Goal: Check status: Check status

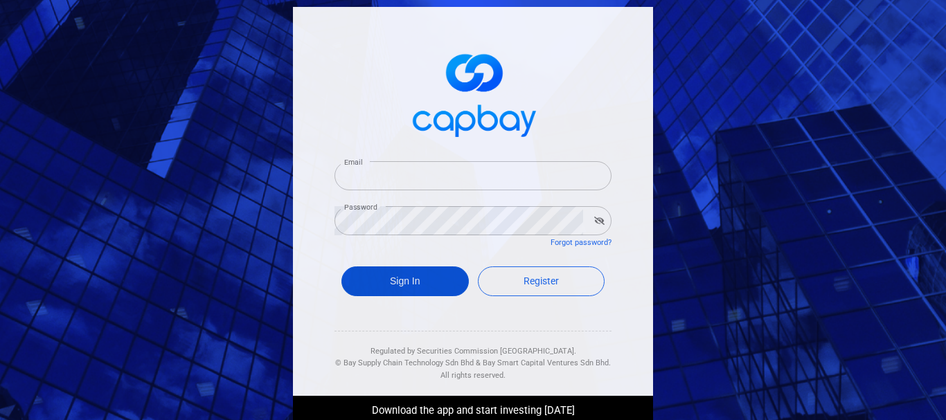
type input "[PERSON_NAME][EMAIL_ADDRESS][DOMAIN_NAME]"
click at [387, 284] on button "Sign In" at bounding box center [404, 282] width 127 height 30
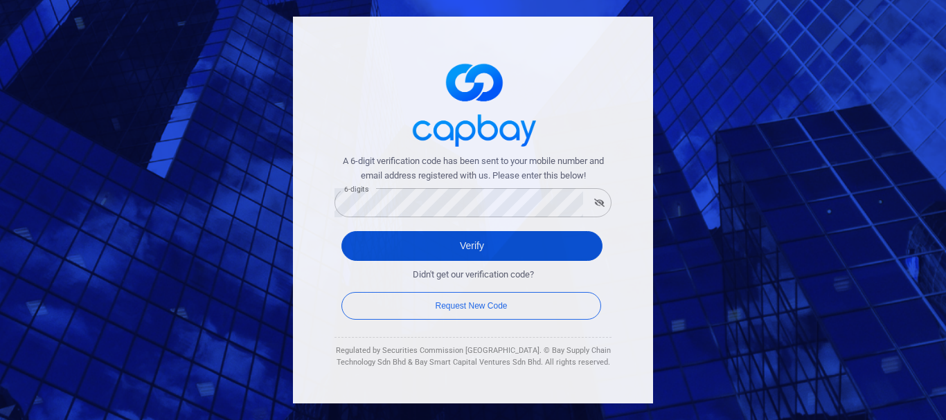
click at [380, 237] on button "Verify" at bounding box center [471, 246] width 261 height 30
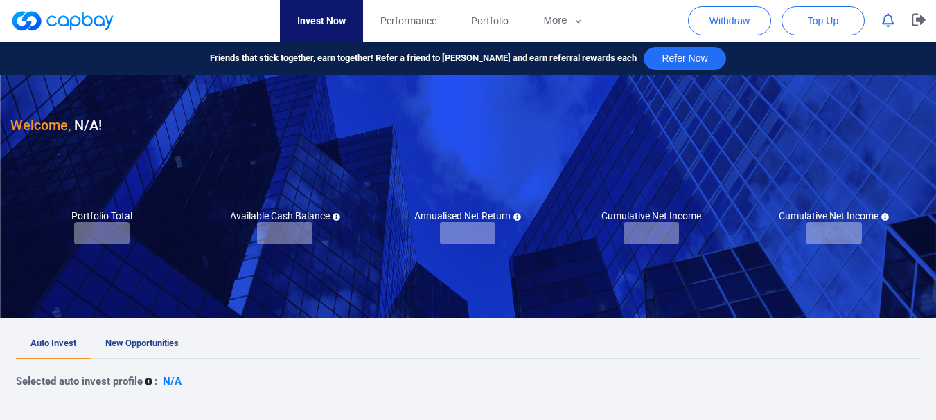
checkbox input "true"
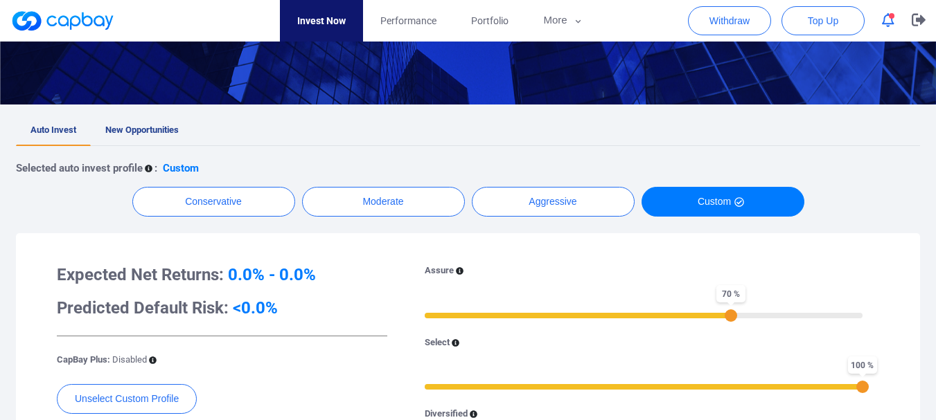
scroll to position [208, 0]
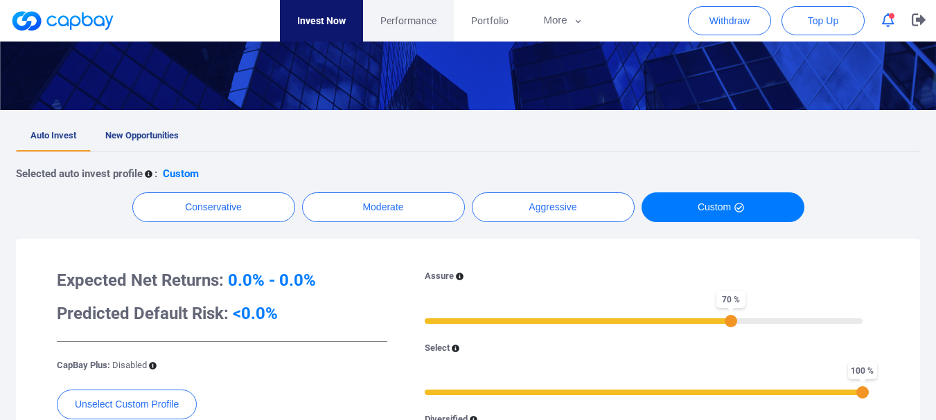
click at [415, 23] on span "Performance" at bounding box center [408, 20] width 56 height 15
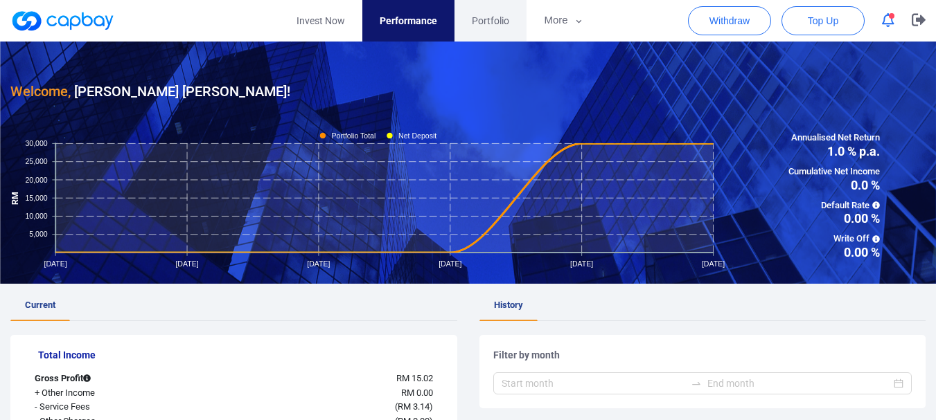
click at [486, 18] on span "Portfolio" at bounding box center [490, 20] width 37 height 15
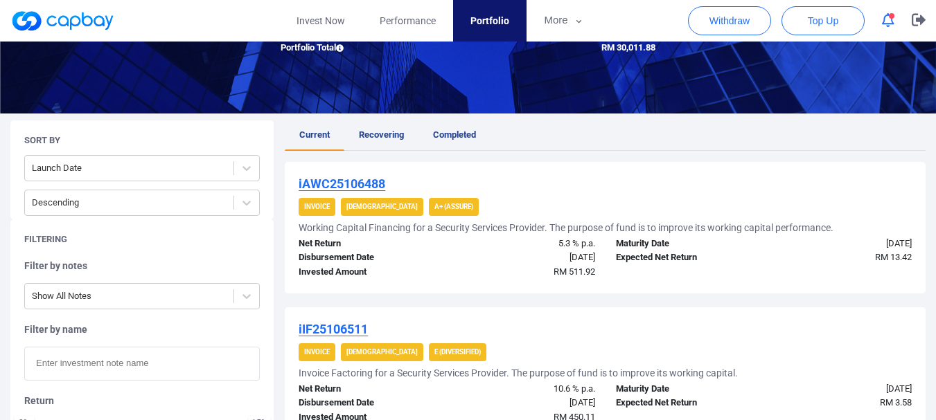
scroll to position [208, 0]
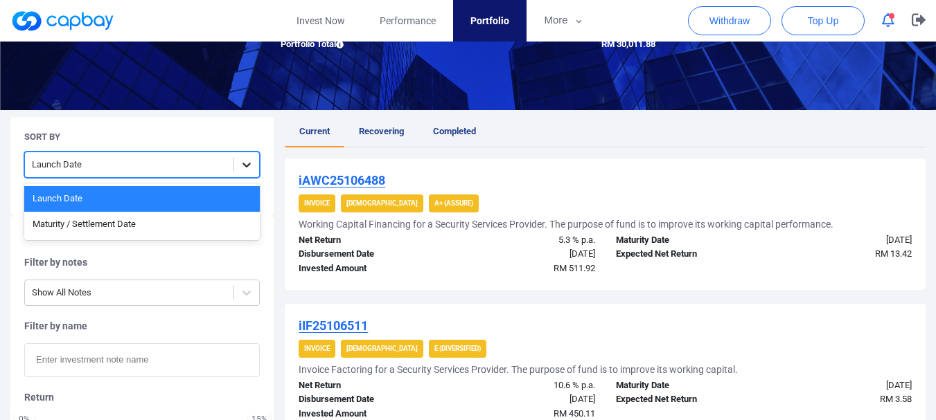
click at [247, 163] on icon at bounding box center [247, 165] width 14 height 14
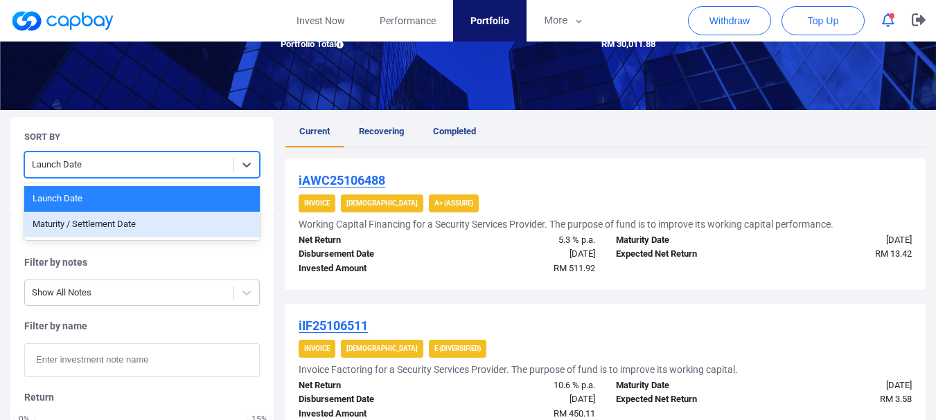
click at [107, 224] on div "Maturity / Settlement Date" at bounding box center [142, 225] width 236 height 26
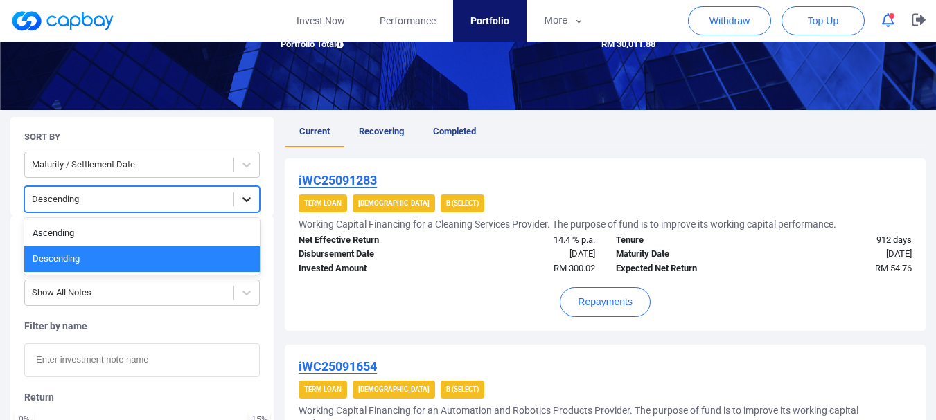
click at [242, 197] on icon at bounding box center [247, 200] width 14 height 14
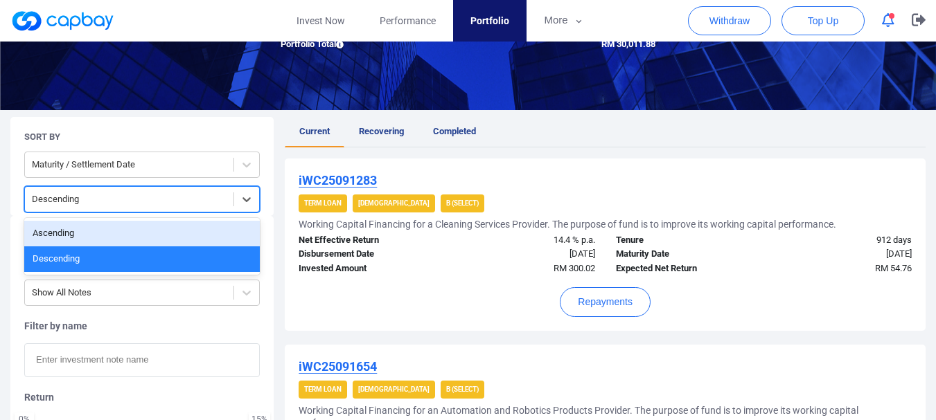
click at [141, 237] on div "Ascending" at bounding box center [142, 234] width 236 height 26
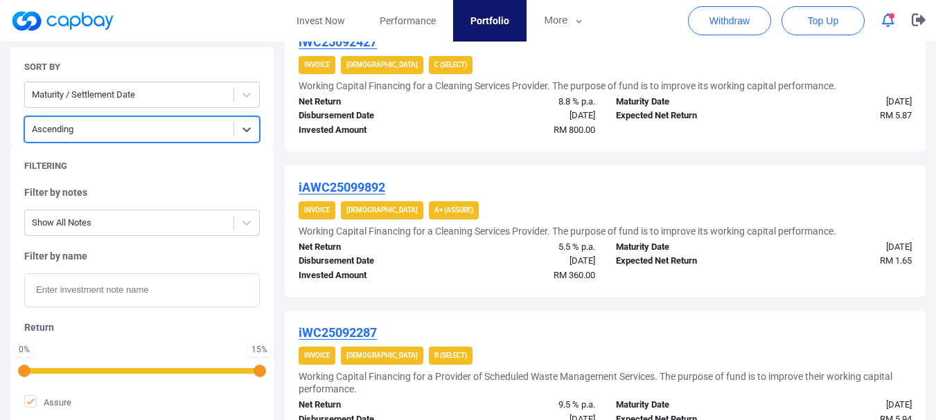
scroll to position [139, 0]
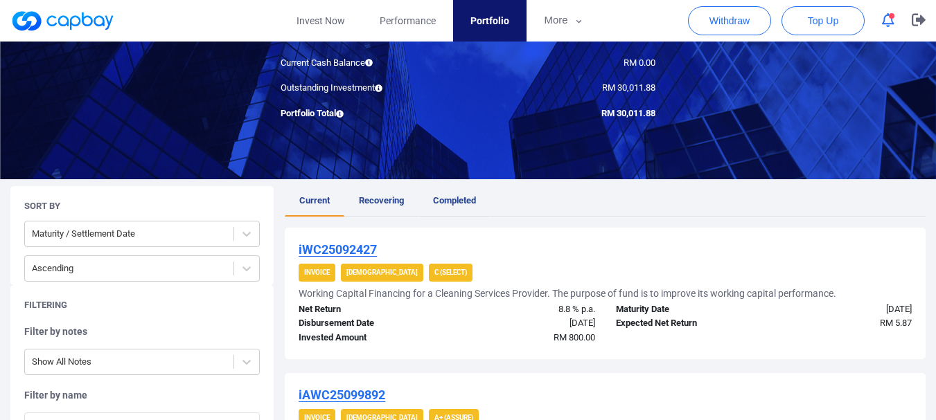
click at [459, 193] on link "Completed" at bounding box center [454, 201] width 72 height 30
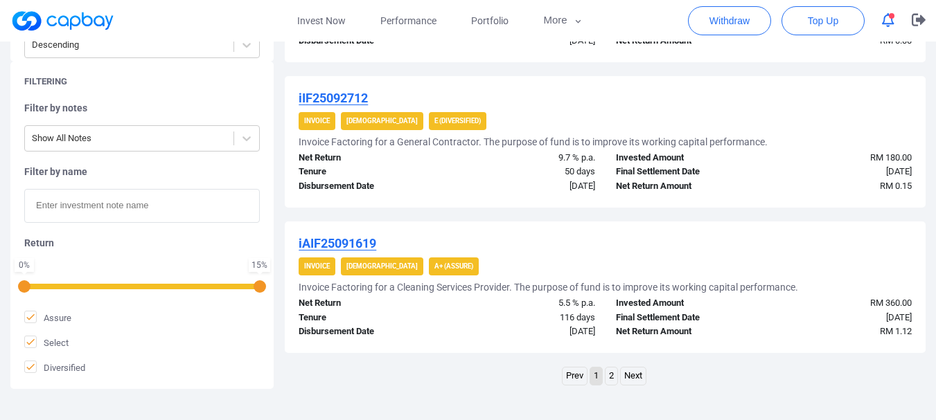
scroll to position [1516, 0]
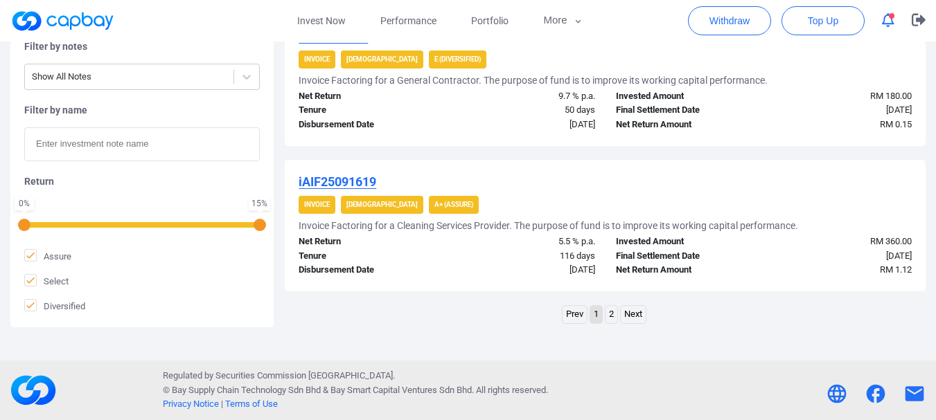
click at [617, 313] on link "2" at bounding box center [611, 314] width 12 height 17
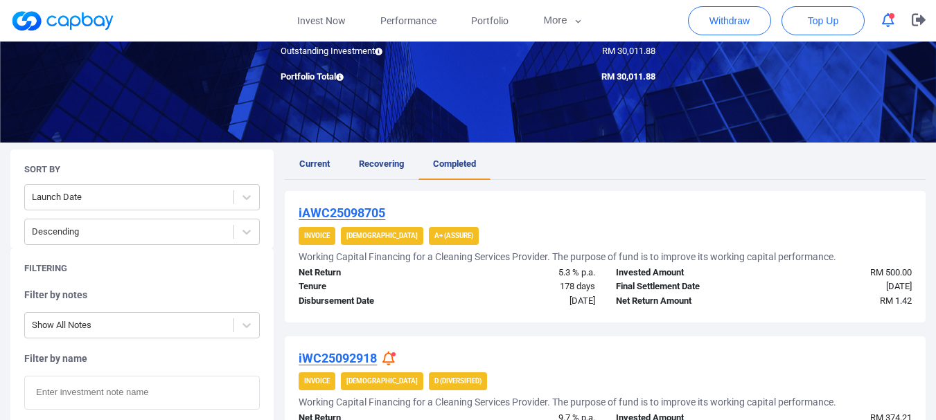
scroll to position [151, 0]
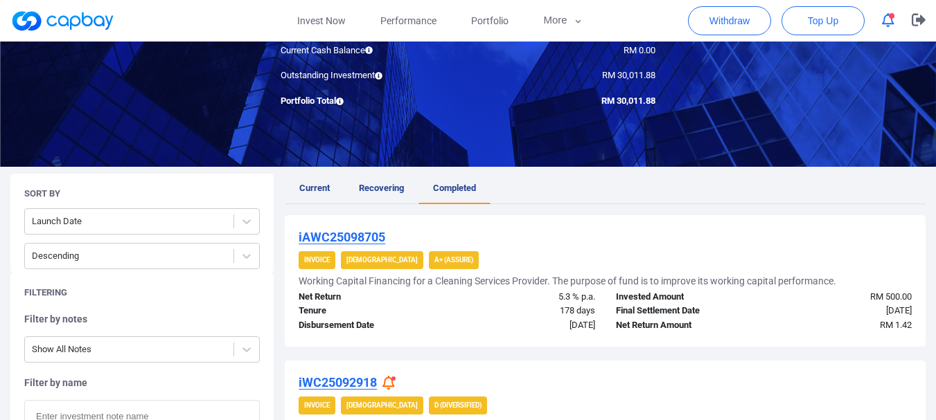
click at [312, 188] on span "Current" at bounding box center [314, 188] width 30 height 10
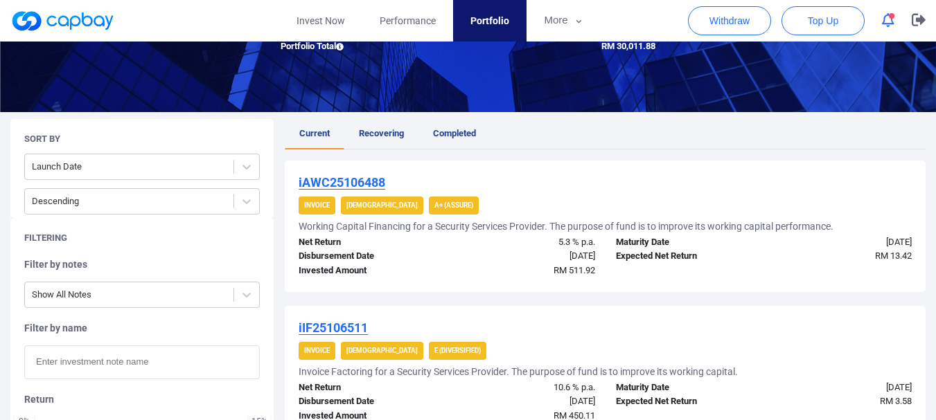
scroll to position [208, 0]
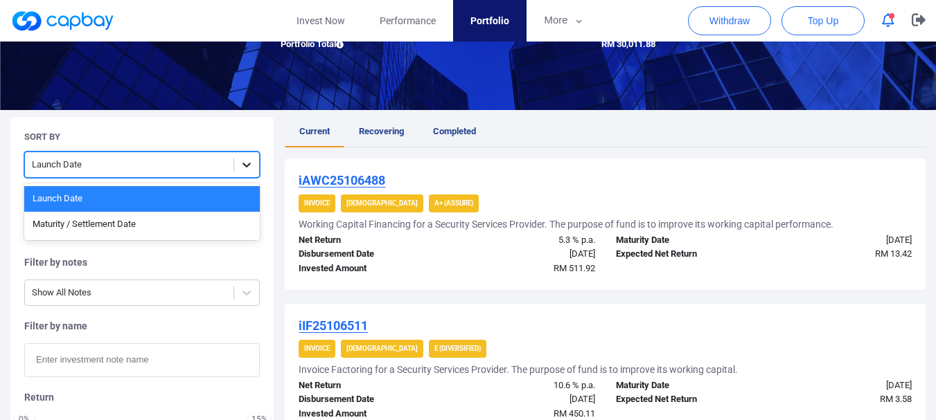
click at [240, 169] on icon at bounding box center [247, 165] width 14 height 14
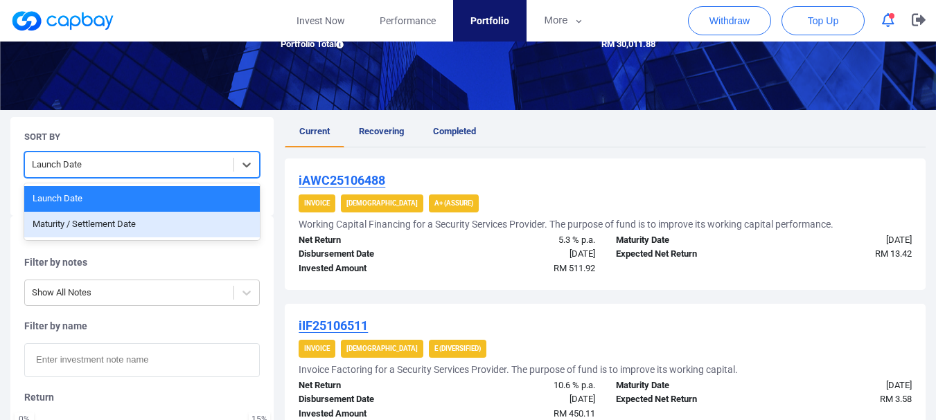
click at [92, 229] on div "Maturity / Settlement Date" at bounding box center [142, 225] width 236 height 26
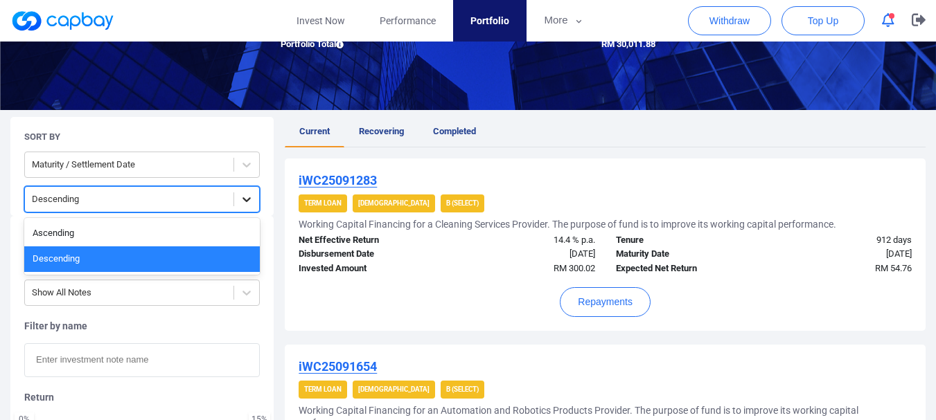
click at [244, 200] on icon at bounding box center [247, 200] width 14 height 14
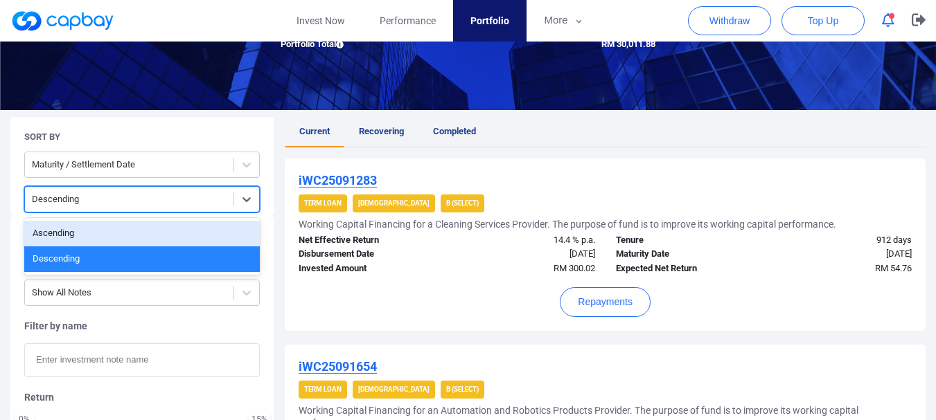
click at [154, 233] on div "Ascending" at bounding box center [142, 234] width 236 height 26
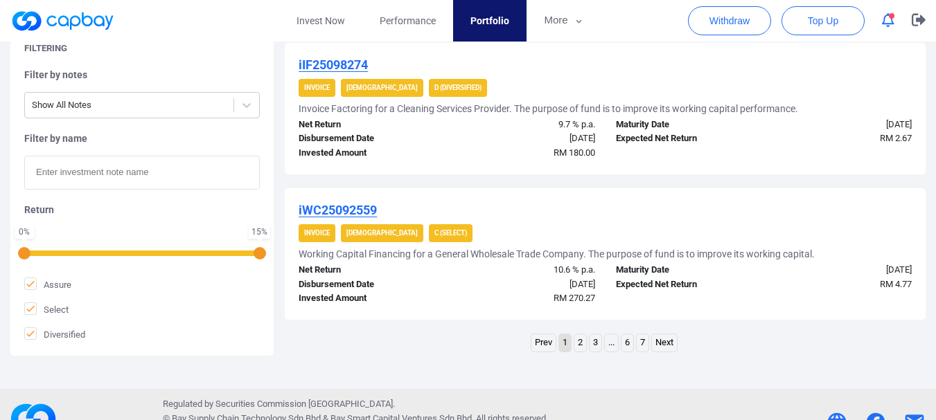
scroll to position [1524, 0]
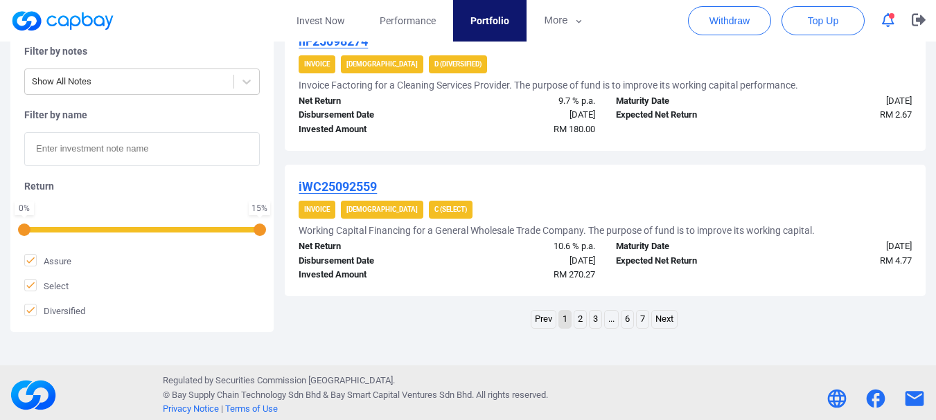
click at [580, 319] on link "2" at bounding box center [580, 319] width 12 height 17
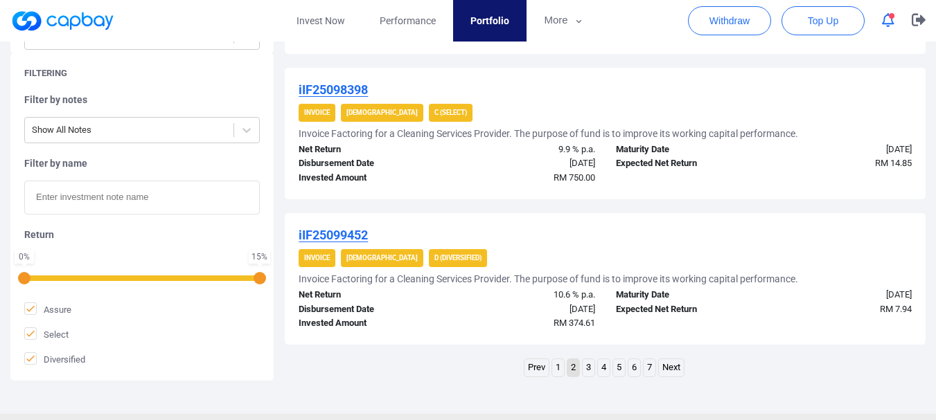
scroll to position [1516, 0]
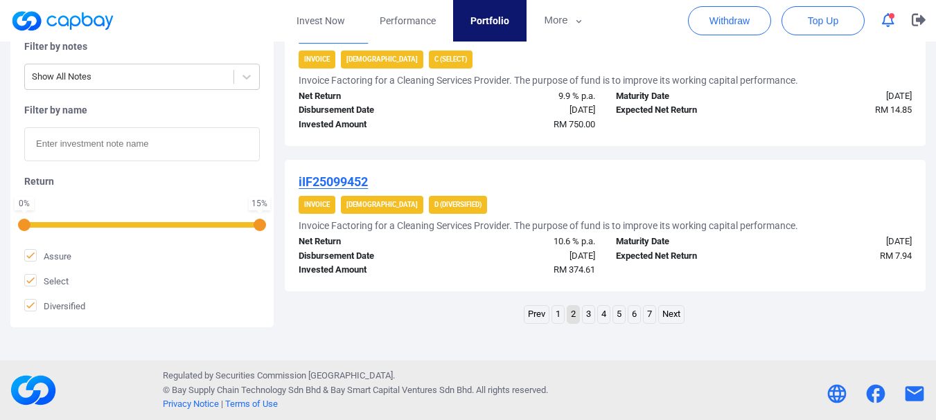
click at [586, 317] on link "3" at bounding box center [589, 314] width 12 height 17
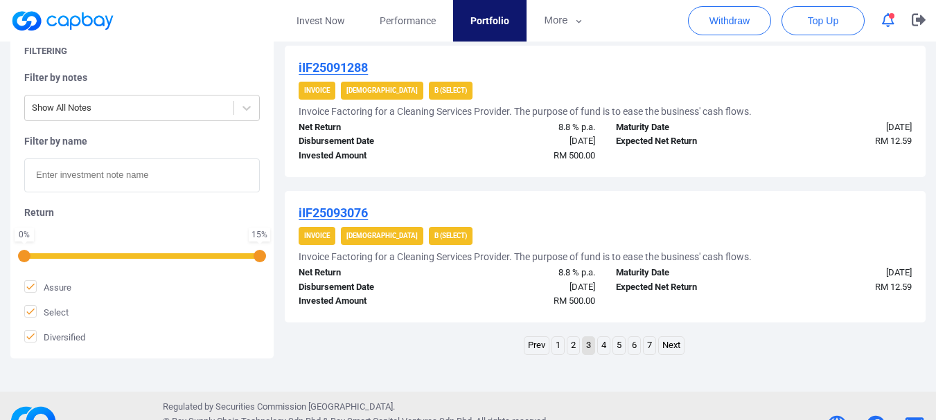
scroll to position [1529, 0]
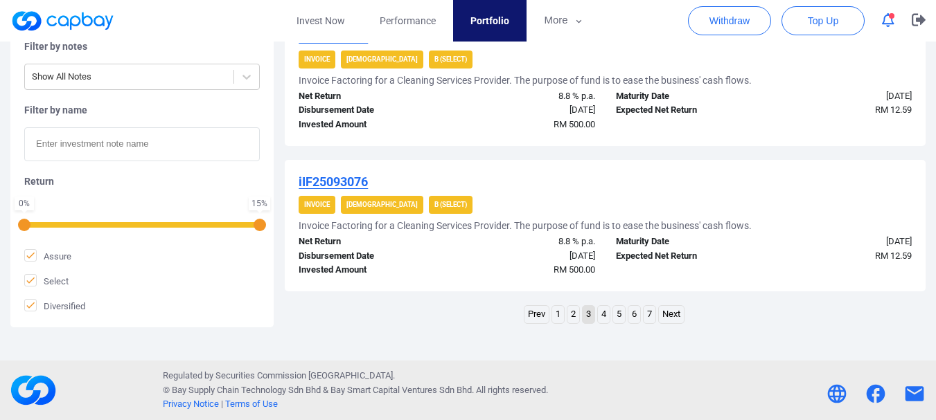
click at [601, 316] on link "4" at bounding box center [604, 314] width 12 height 17
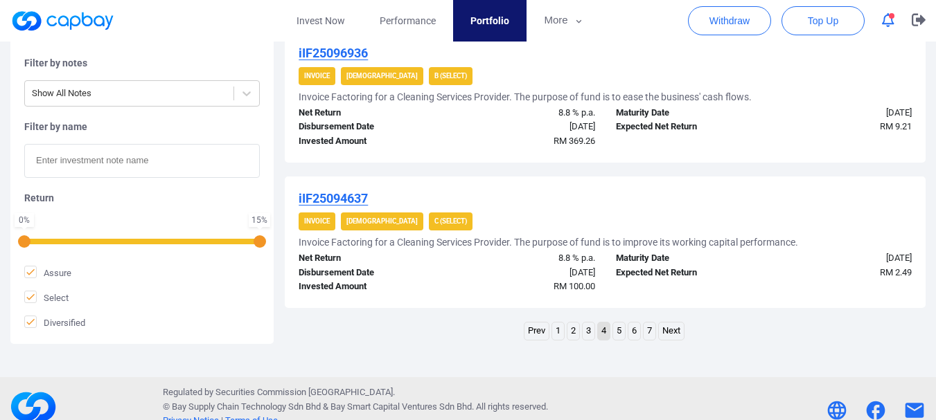
scroll to position [1516, 0]
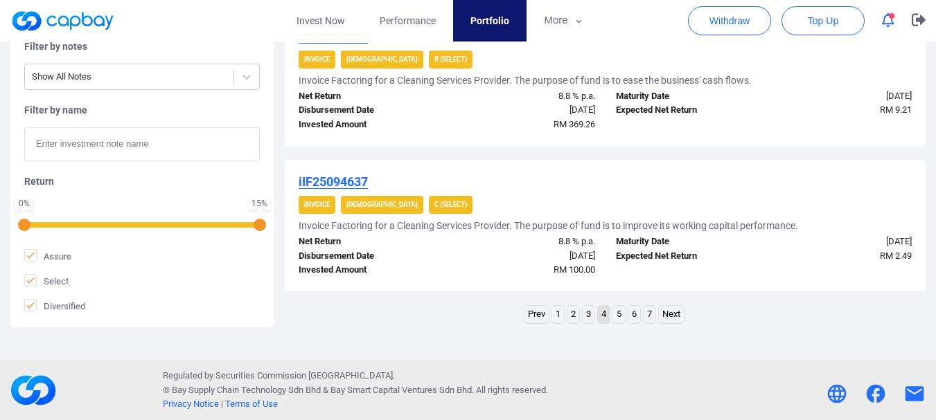
click at [620, 317] on link "5" at bounding box center [619, 314] width 12 height 17
click at [636, 314] on link "6" at bounding box center [634, 314] width 12 height 17
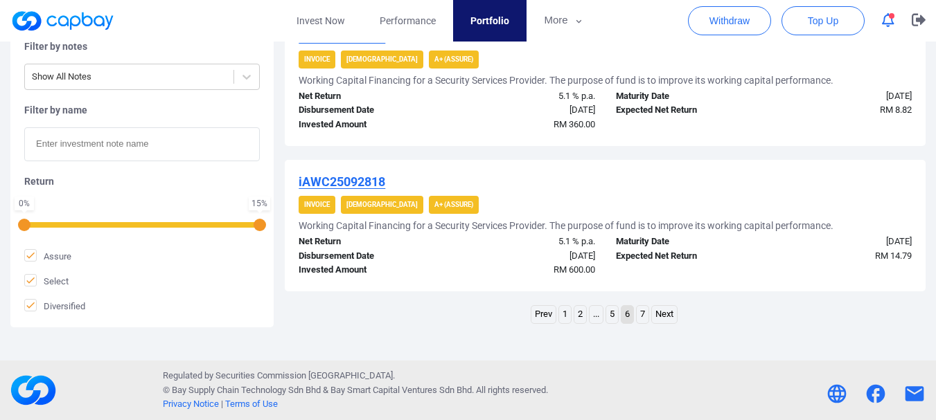
click at [642, 316] on link "7" at bounding box center [643, 314] width 12 height 17
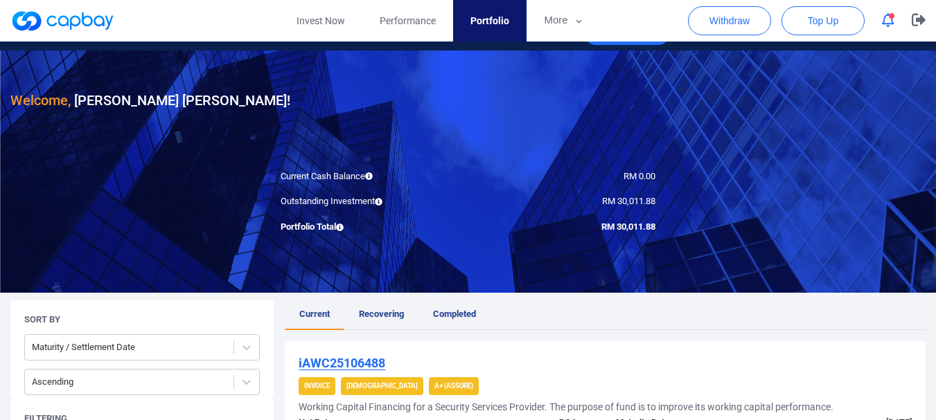
scroll to position [0, 0]
